Goal: Task Accomplishment & Management: Complete application form

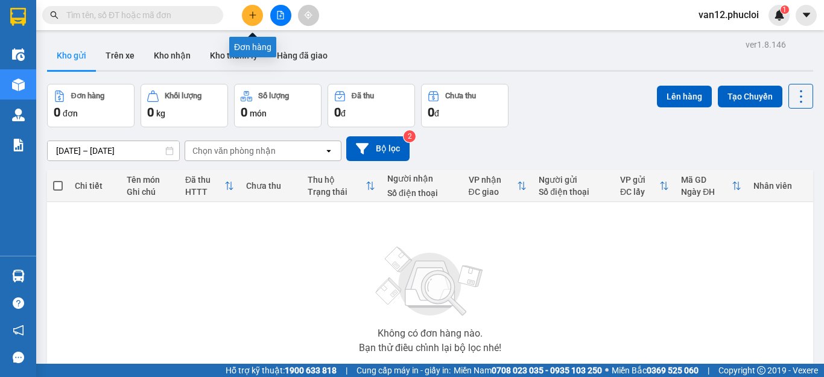
click at [252, 18] on icon "plus" at bounding box center [253, 15] width 8 height 8
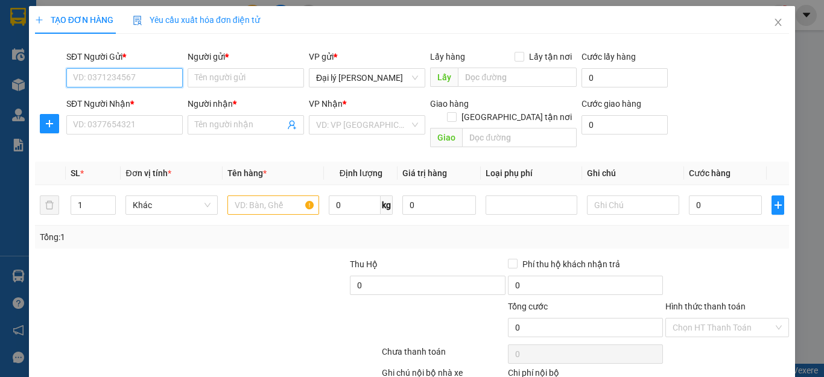
click at [175, 75] on input "SĐT Người Gửi *" at bounding box center [124, 77] width 116 height 19
click at [141, 104] on div "0972871993 - [GEOGRAPHIC_DATA]" at bounding box center [141, 101] width 136 height 13
type input "0972871993"
type input "E Trang"
type input "0972871993"
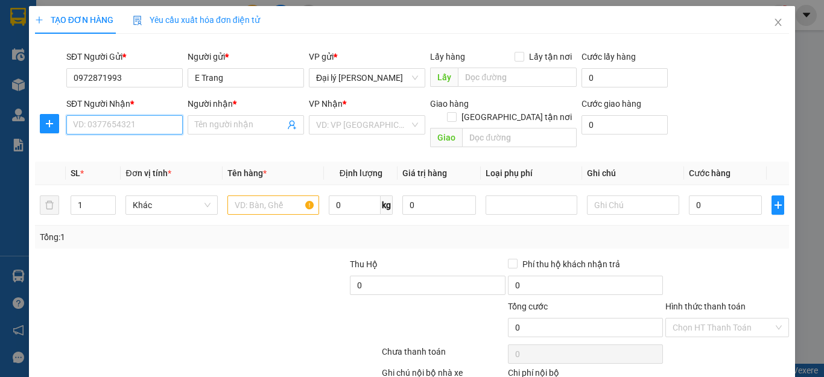
click at [176, 124] on input "SĐT Người Nhận *" at bounding box center [124, 124] width 116 height 19
click at [172, 126] on input "SĐT Người Nhận *" at bounding box center [124, 124] width 116 height 19
type input "0336073333"
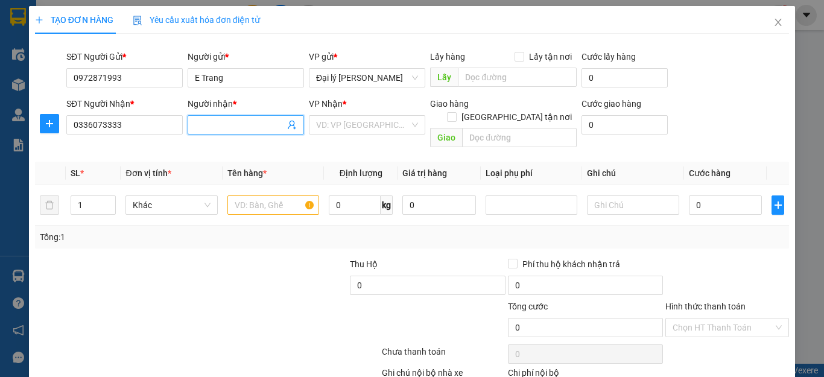
click at [274, 124] on input "Người nhận *" at bounding box center [240, 124] width 90 height 13
type input "c"
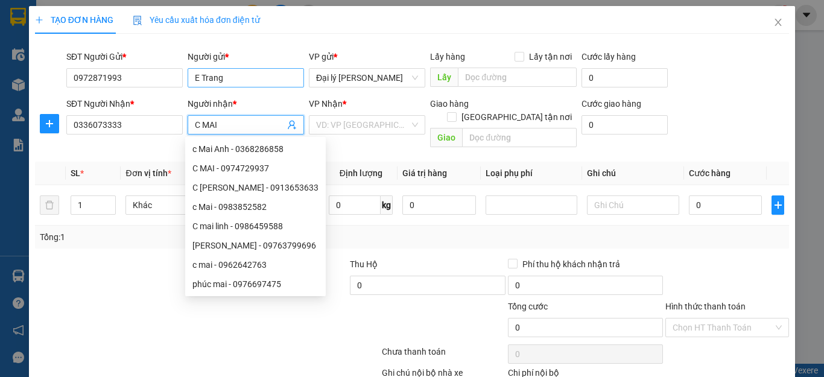
type input "C MAI"
click at [197, 77] on input "E Trang" at bounding box center [246, 77] width 116 height 19
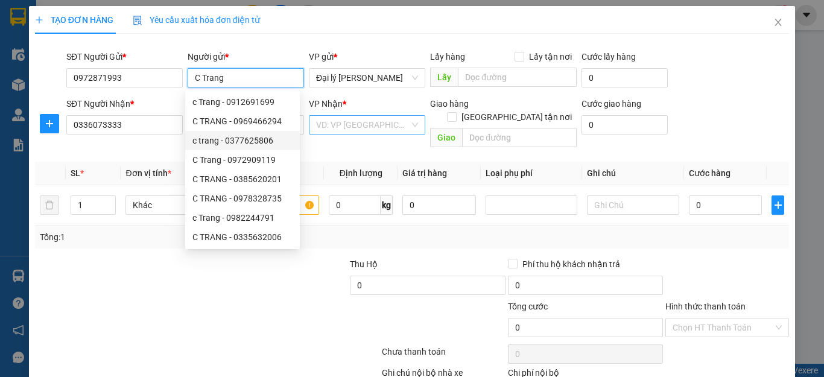
click at [407, 127] on div "VD: VP [GEOGRAPHIC_DATA]" at bounding box center [367, 124] width 116 height 19
type input "C Trang"
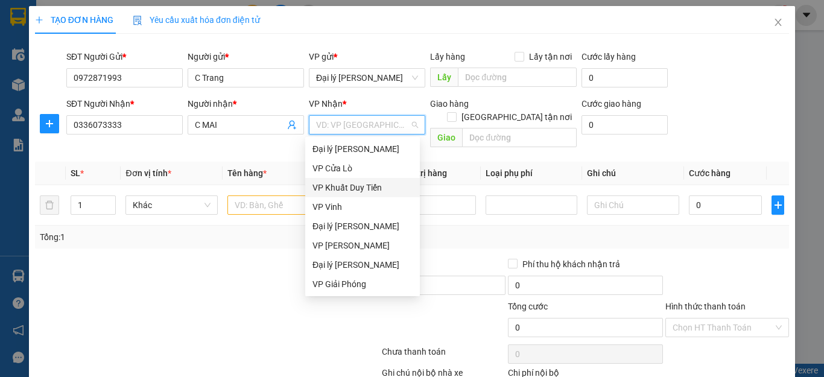
click at [373, 188] on div "VP Khuất Duy Tiến" at bounding box center [363, 187] width 100 height 13
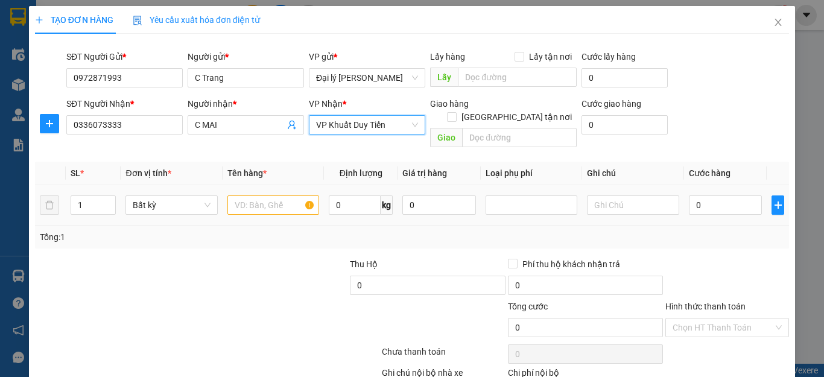
type input "D"
type input "Đ"
type input "D"
click at [306, 196] on input "text" at bounding box center [274, 205] width 92 height 19
type input "D"
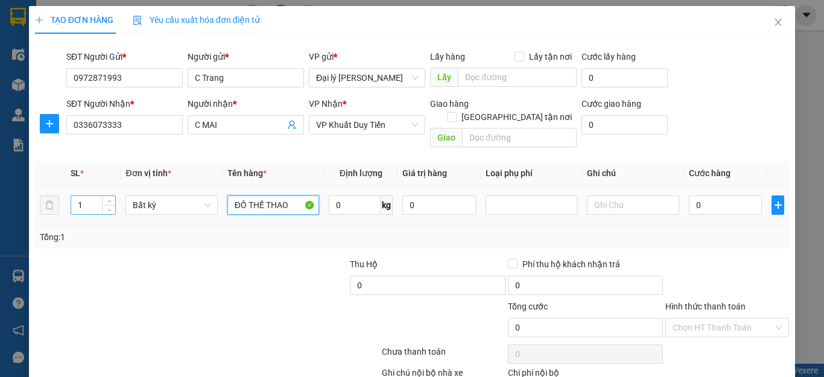
type input "ĐỒ THẾ THAO"
click at [82, 196] on input "1" at bounding box center [93, 205] width 45 height 18
type input "2"
click at [692, 196] on input "0" at bounding box center [726, 205] width 74 height 19
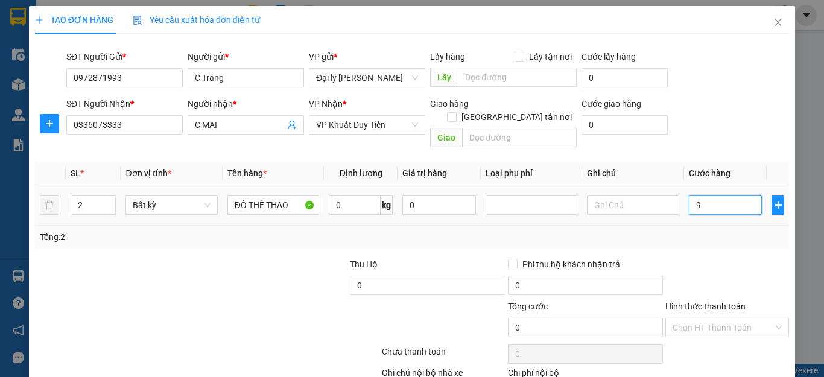
type input "90"
type input "900"
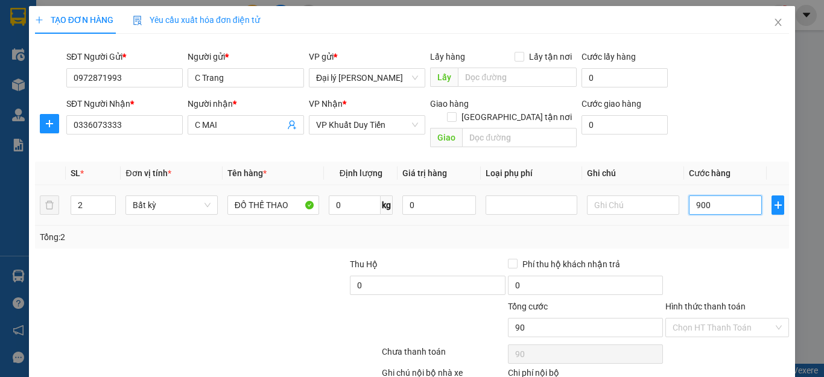
type input "900"
type input "9.000"
type input "90.000"
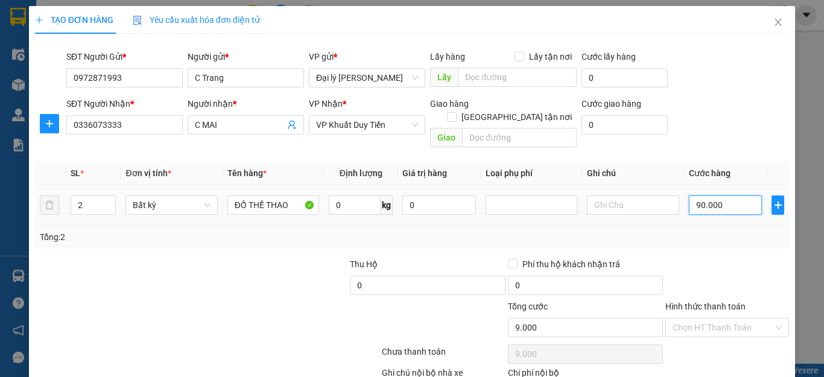
type input "90.000"
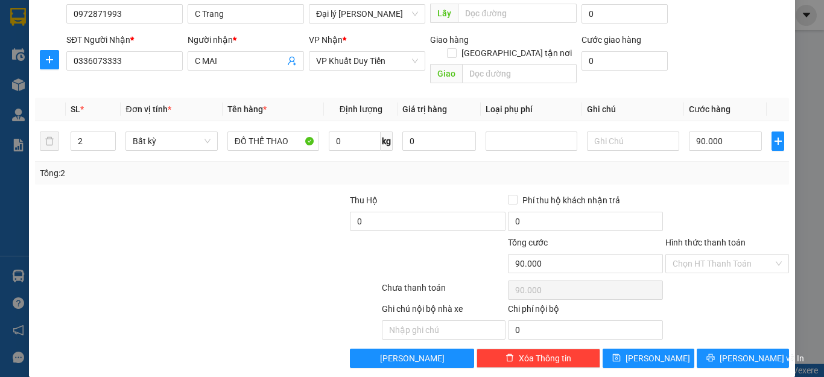
scroll to position [65, 0]
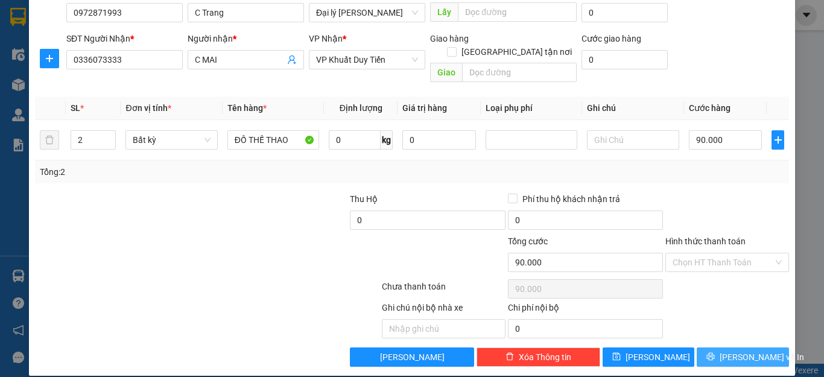
click at [736, 349] on span "[PERSON_NAME] và In" at bounding box center [762, 357] width 85 height 13
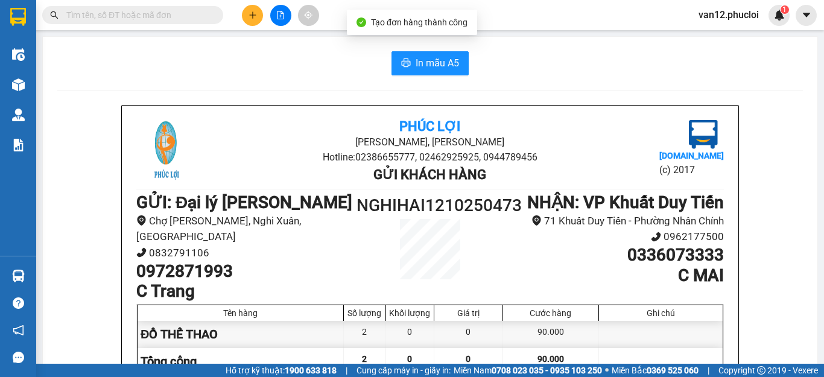
click at [805, 307] on div "In mẫu A5 Phúc Lợi Đường [PERSON_NAME], Phường Nghi Hương Hotline: 02386655777,…" at bounding box center [430, 320] width 775 height 567
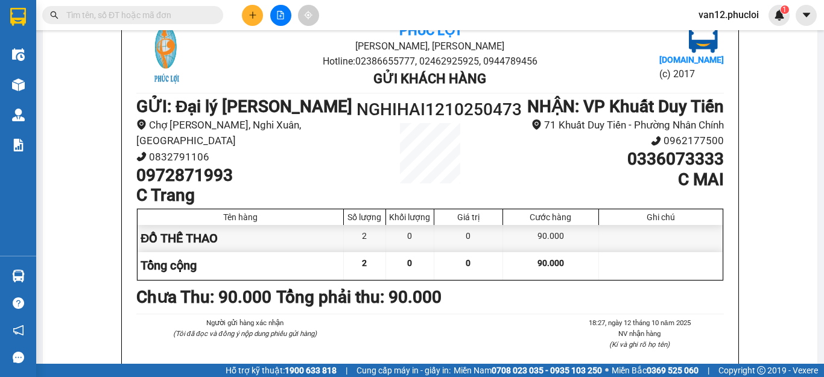
scroll to position [97, 0]
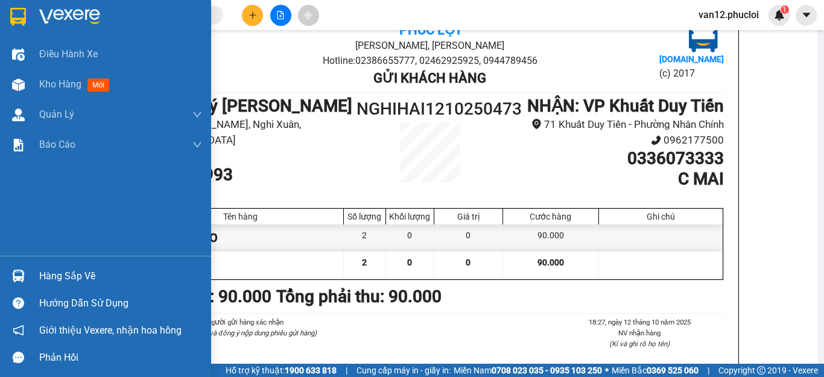
click at [16, 22] on img at bounding box center [18, 17] width 16 height 18
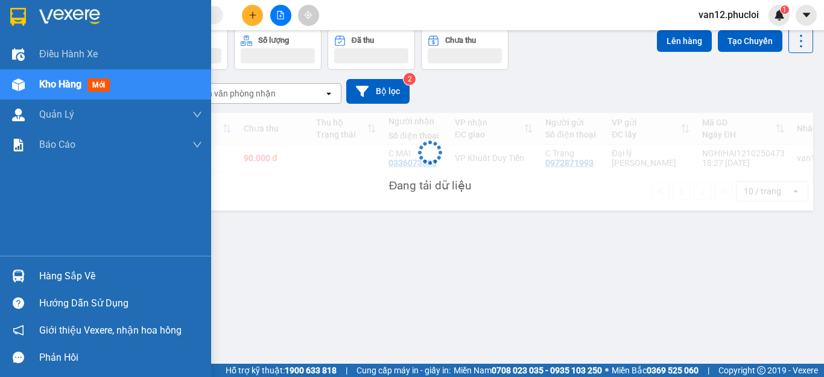
scroll to position [56, 0]
